Goal: Check status: Check status

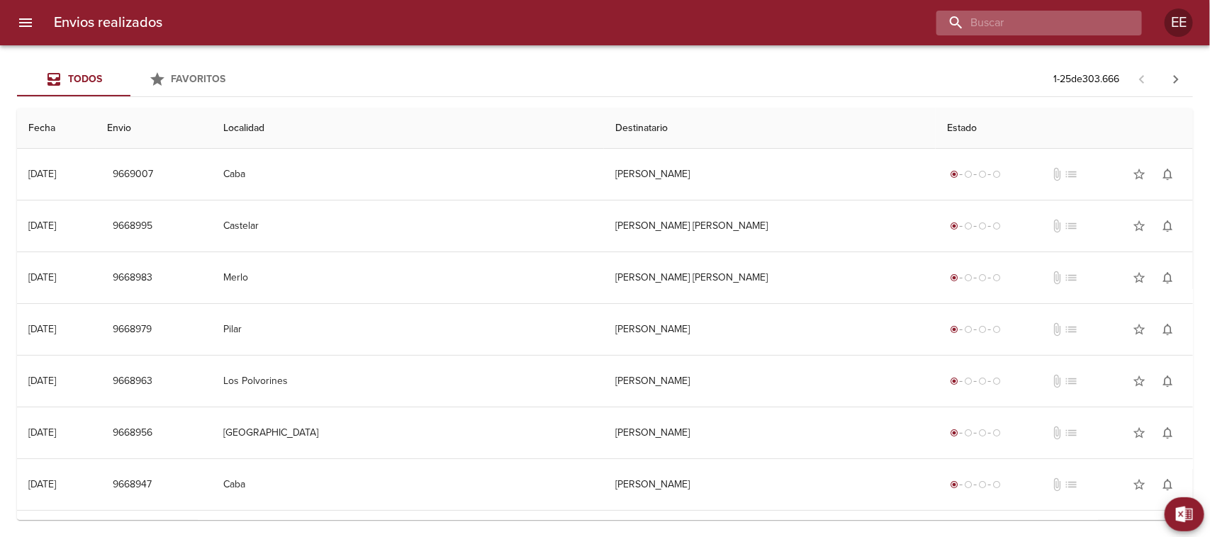
drag, startPoint x: 1028, startPoint y: 33, endPoint x: 1029, endPoint y: 26, distance: 7.1
click at [1029, 30] on input "buscar" at bounding box center [1028, 23] width 182 height 25
click at [1029, 26] on input "buscar" at bounding box center [1028, 23] width 182 height 25
paste input "[PERSON_NAME] ML"
type input "[PERSON_NAME] ML"
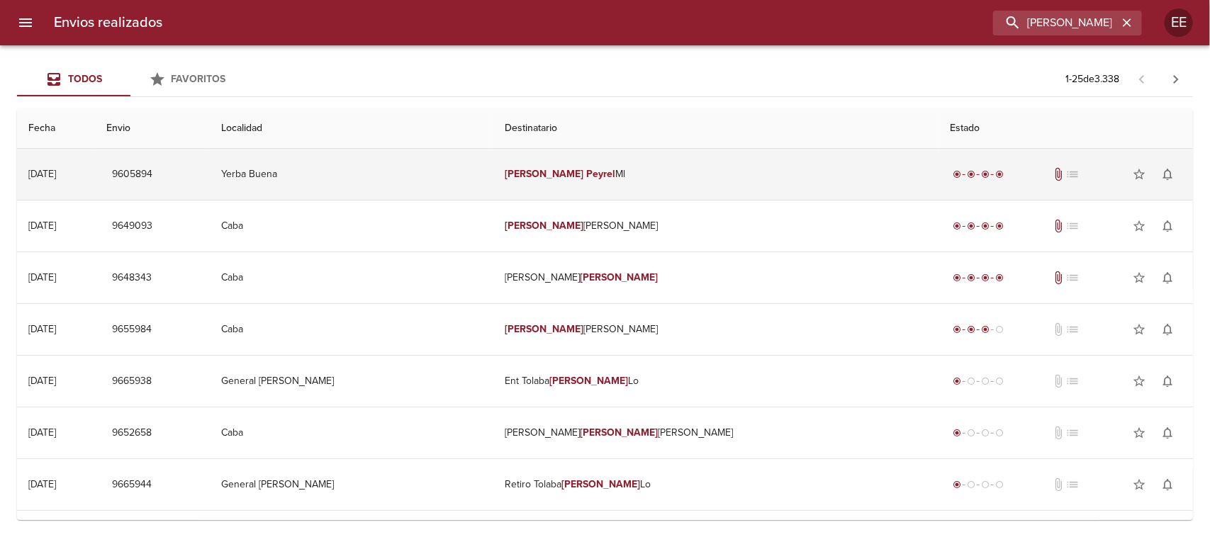
click at [494, 174] on td "Yerba Buena" at bounding box center [352, 174] width 284 height 51
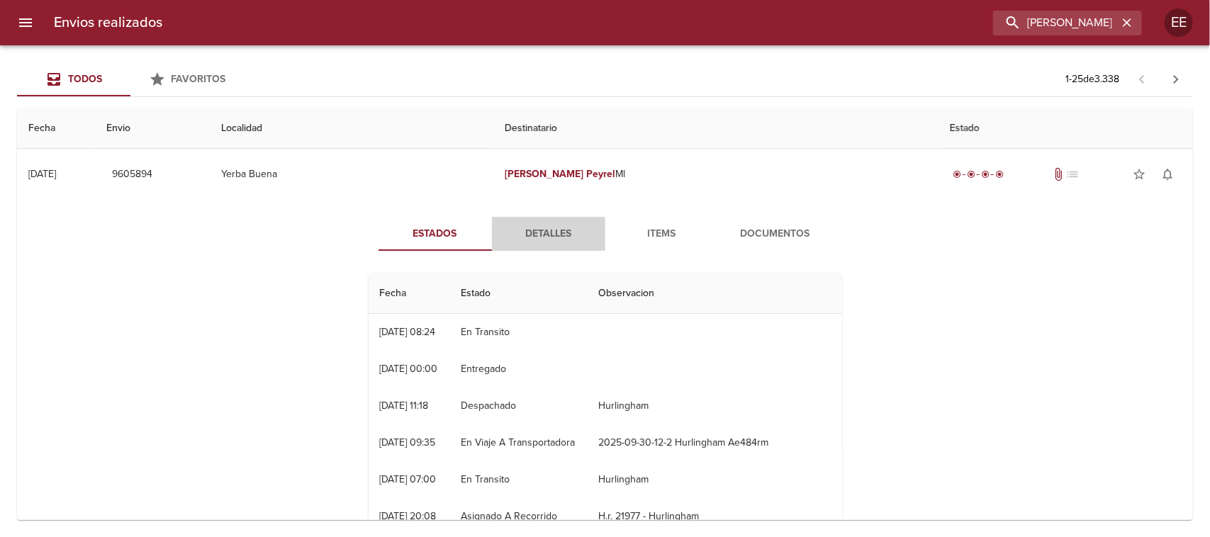
click at [542, 225] on span "Detalles" at bounding box center [549, 234] width 96 height 18
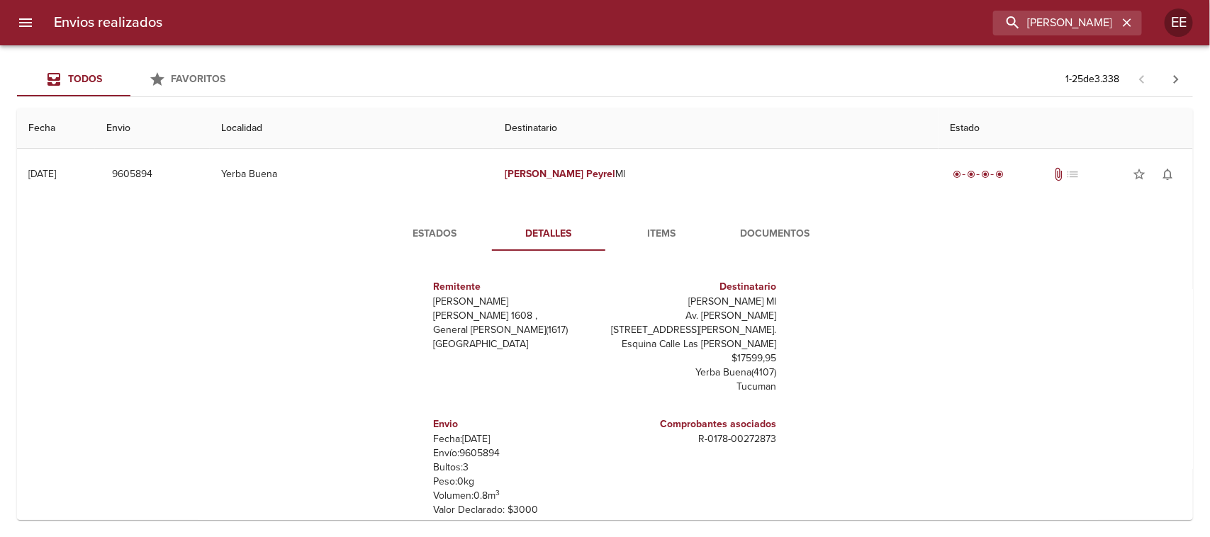
click at [652, 225] on span "Items" at bounding box center [662, 234] width 96 height 18
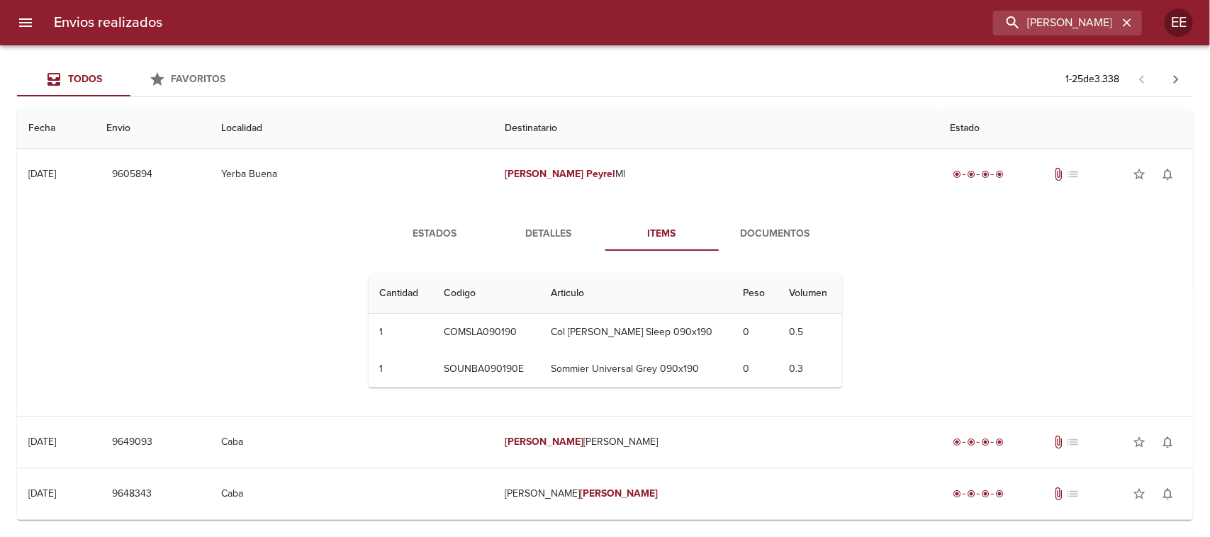
click at [788, 233] on span "Documentos" at bounding box center [775, 234] width 96 height 18
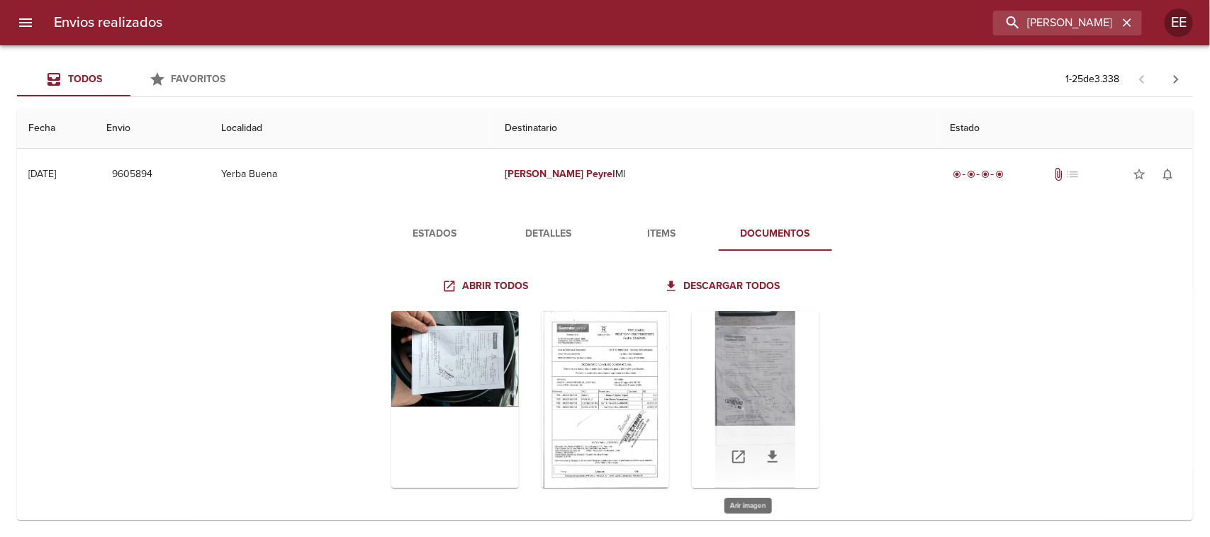
click at [764, 320] on div "Tabla de envíos del cliente" at bounding box center [756, 399] width 128 height 177
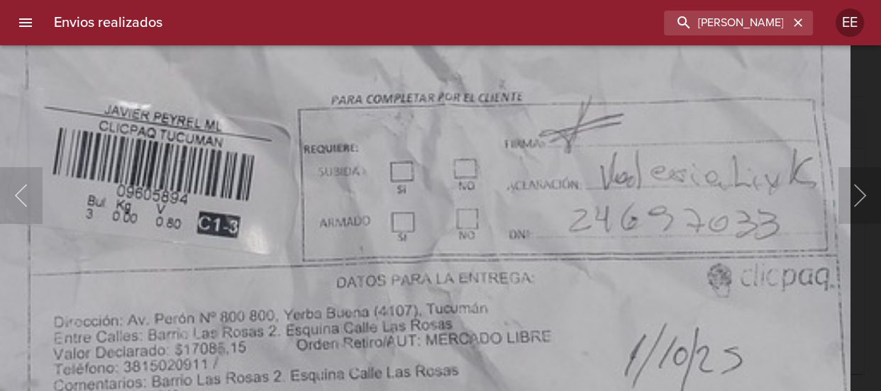
click at [349, 340] on img "Lightbox" at bounding box center [394, 135] width 910 height 2022
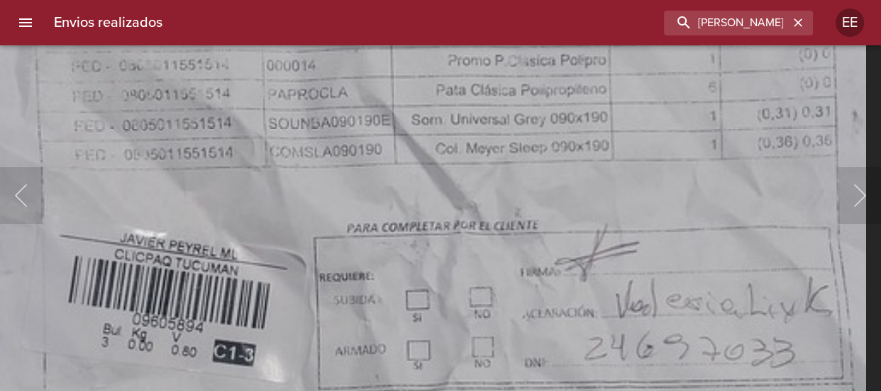
click at [391, 329] on img "Lightbox" at bounding box center [410, 264] width 910 height 2022
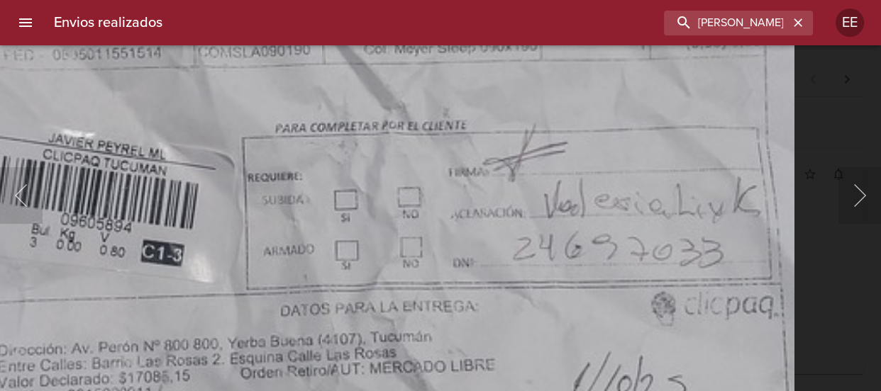
click at [289, 99] on img "Lightbox" at bounding box center [338, 164] width 910 height 2022
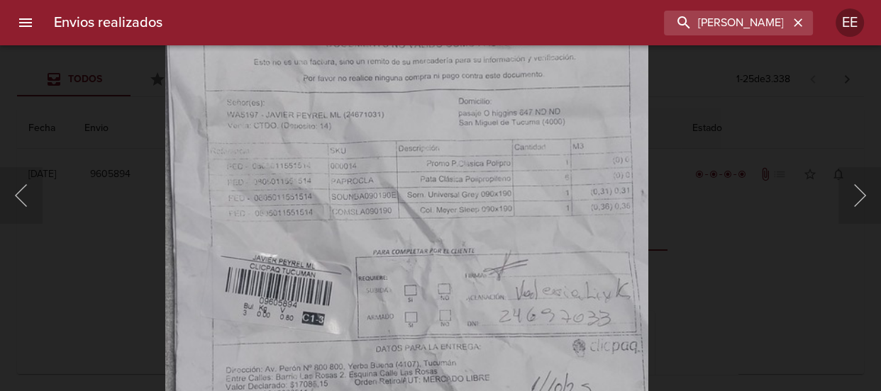
click at [384, 248] on img "Lightbox" at bounding box center [406, 271] width 483 height 1073
click at [840, 309] on div "Lightbox" at bounding box center [440, 195] width 881 height 391
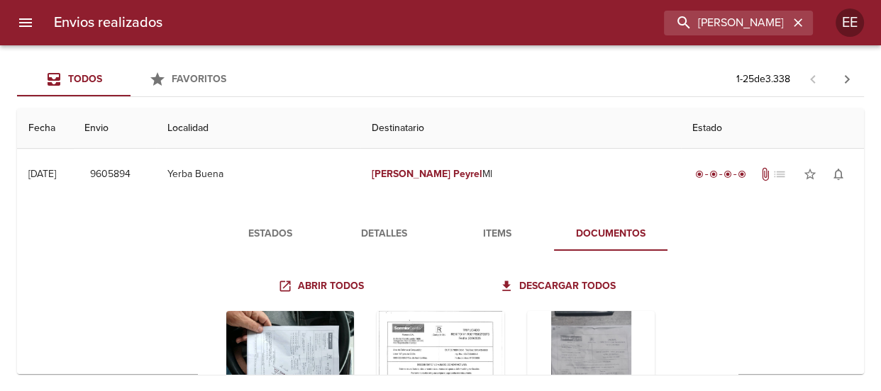
scroll to position [128, 0]
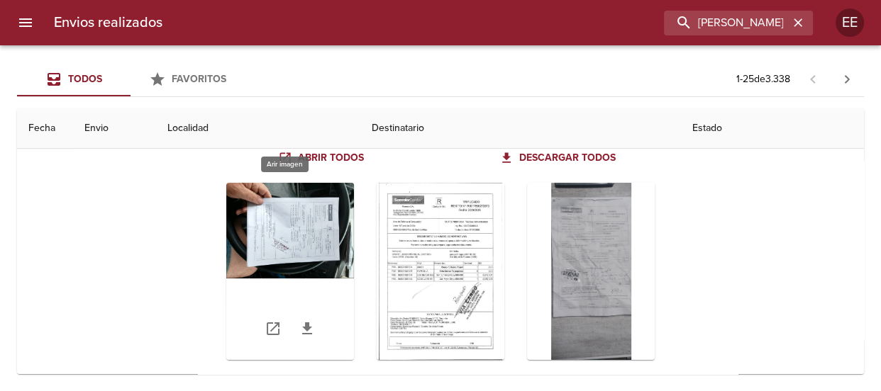
click at [284, 244] on div "Tabla de envíos del cliente" at bounding box center [290, 271] width 128 height 177
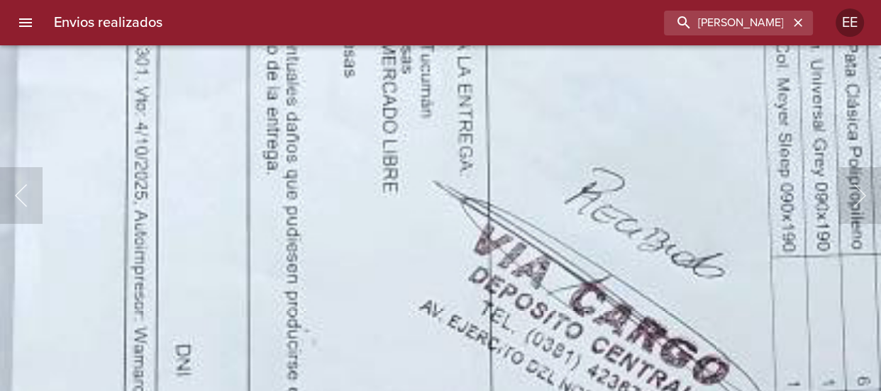
click at [415, 324] on img "Lightbox" at bounding box center [754, 59] width 2253 height 1672
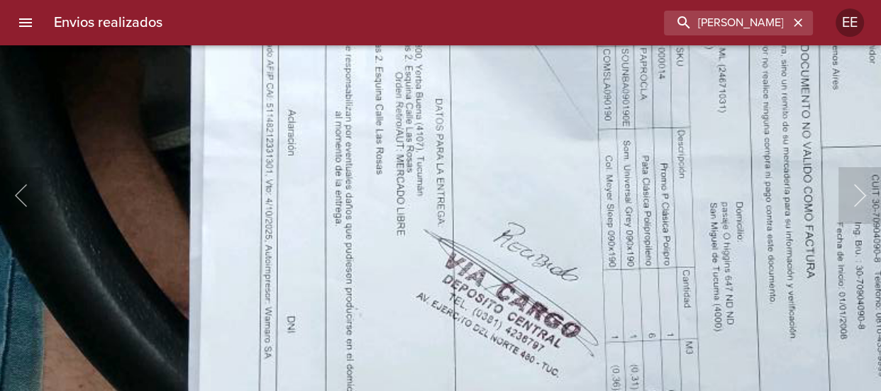
click at [428, 274] on img "Lightbox" at bounding box center [593, 164] width 1195 height 887
click at [72, 267] on img "Lightbox" at bounding box center [593, 164] width 1195 height 887
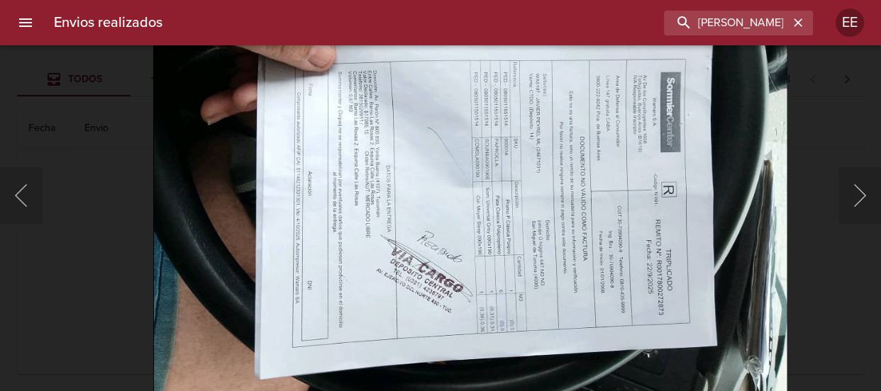
click at [49, 223] on div "Lightbox" at bounding box center [440, 195] width 881 height 391
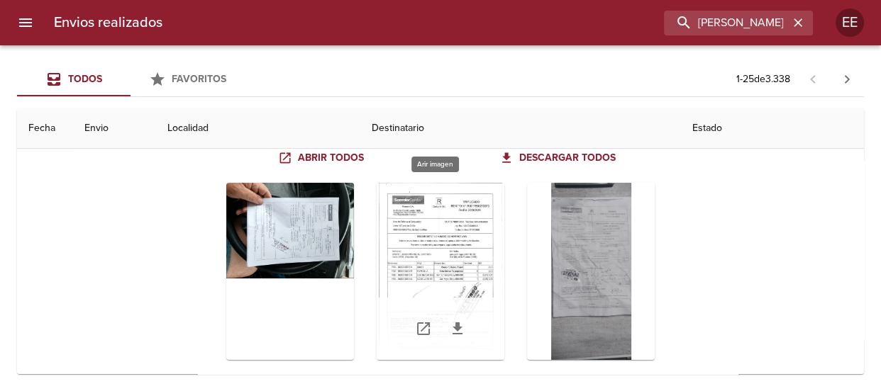
click at [450, 250] on div "Tabla de envíos del cliente" at bounding box center [441, 271] width 128 height 177
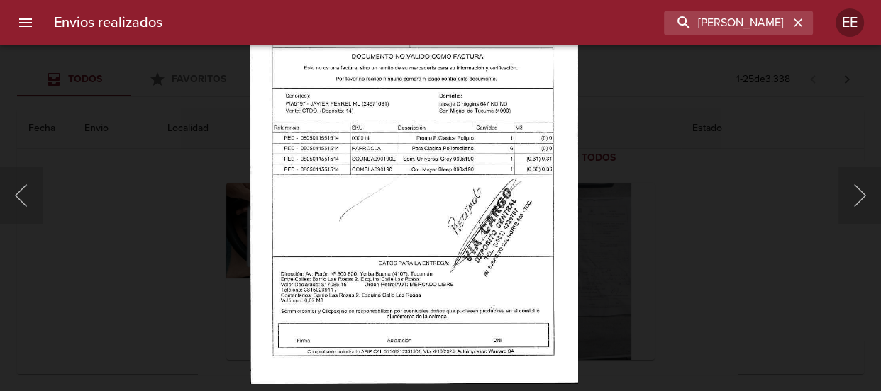
click at [738, 267] on div "Lightbox" at bounding box center [440, 195] width 881 height 391
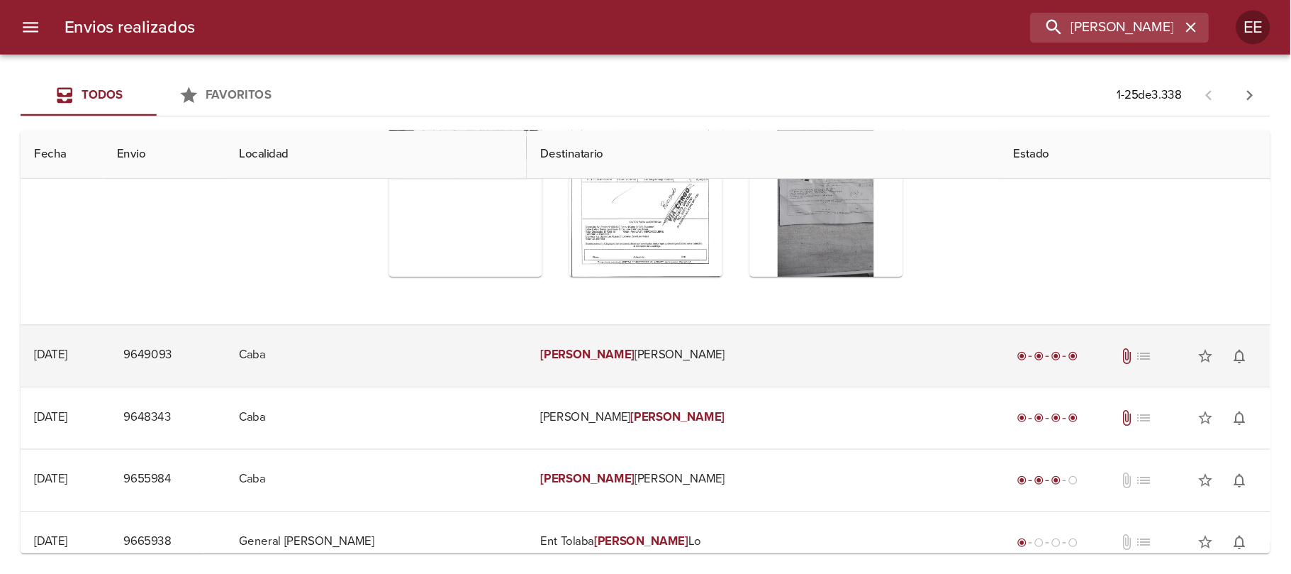
scroll to position [0, 0]
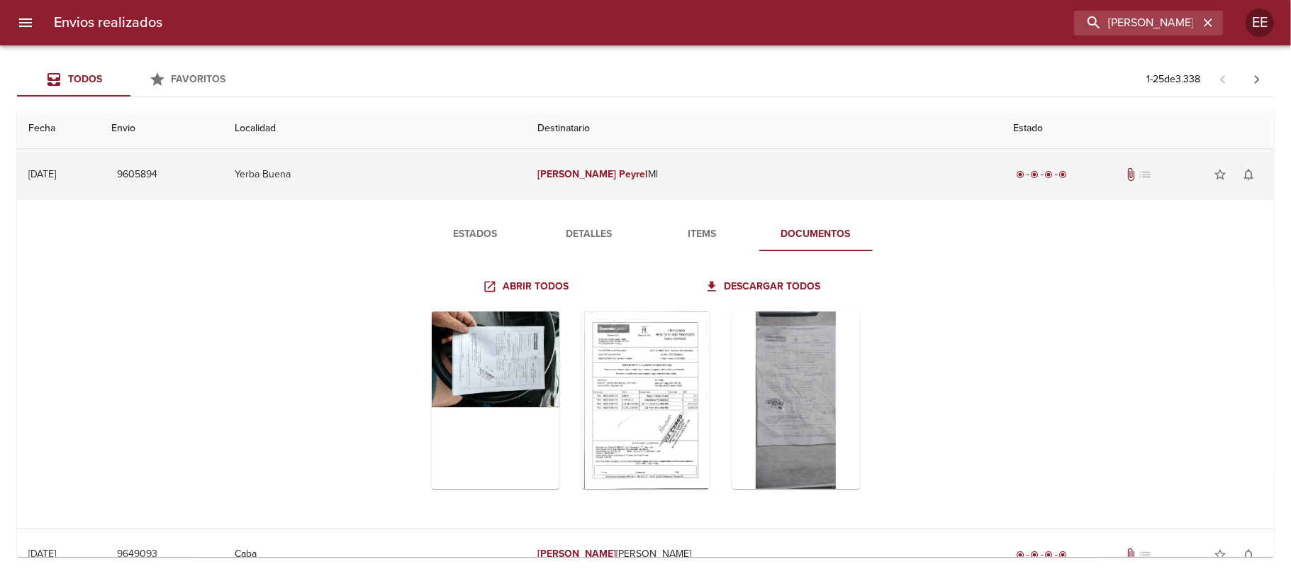
click at [494, 190] on td "Yerba Buena" at bounding box center [374, 174] width 303 height 51
